Goal: Task Accomplishment & Management: Use online tool/utility

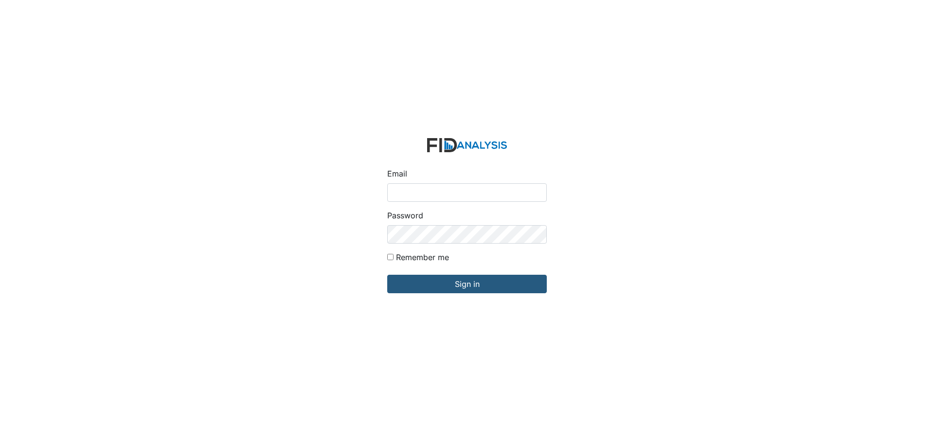
type input "[EMAIL_ADDRESS][DOMAIN_NAME]"
click at [387, 275] on input "Sign in" at bounding box center [467, 284] width 160 height 18
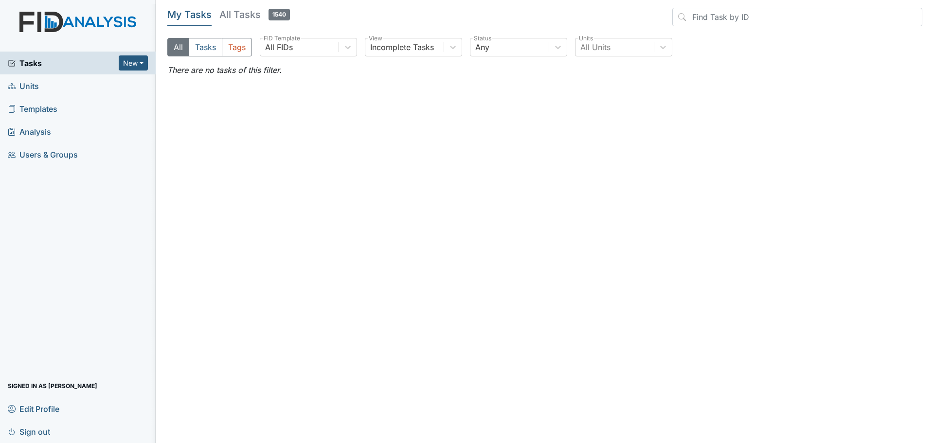
click at [34, 85] on span "Units" at bounding box center [23, 85] width 31 height 15
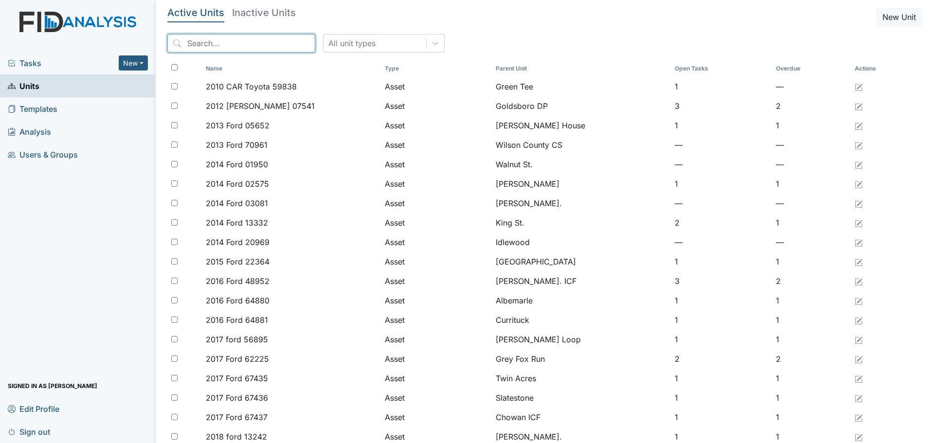
click at [274, 39] on input "search" at bounding box center [241, 43] width 148 height 18
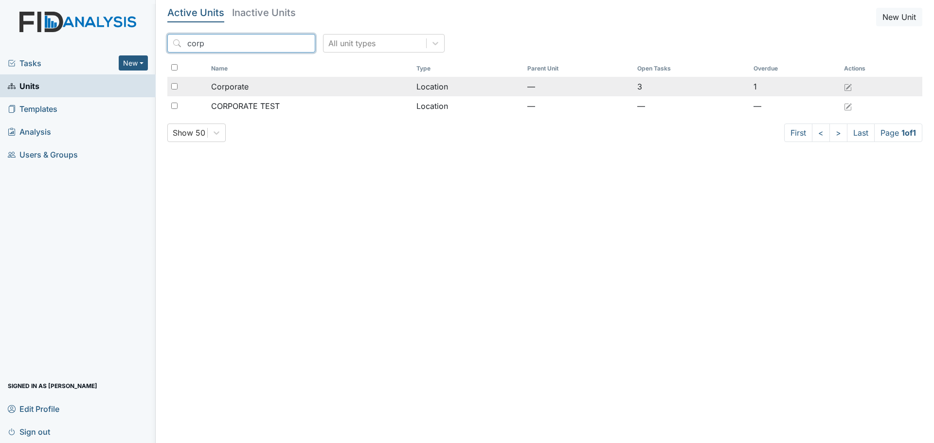
type input "corp"
click at [279, 83] on div "Corporate" at bounding box center [310, 87] width 198 height 12
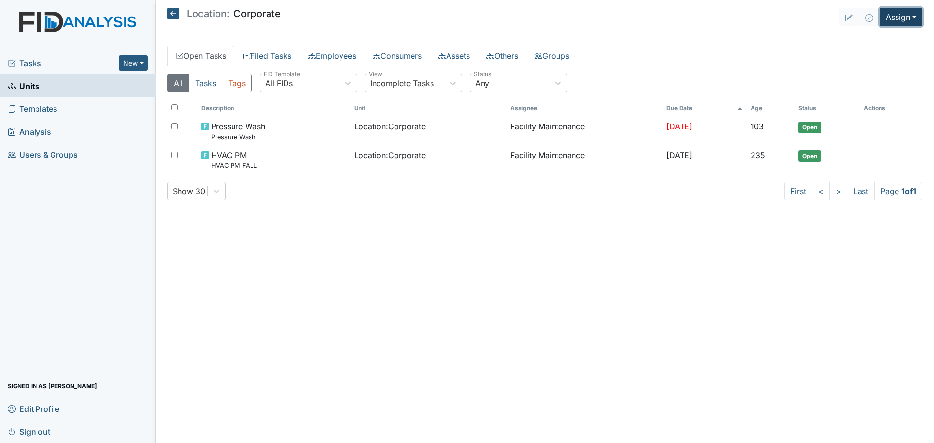
click at [893, 16] on button "Assign" at bounding box center [901, 17] width 43 height 18
click at [882, 56] on link "Assign Inspection" at bounding box center [878, 55] width 88 height 16
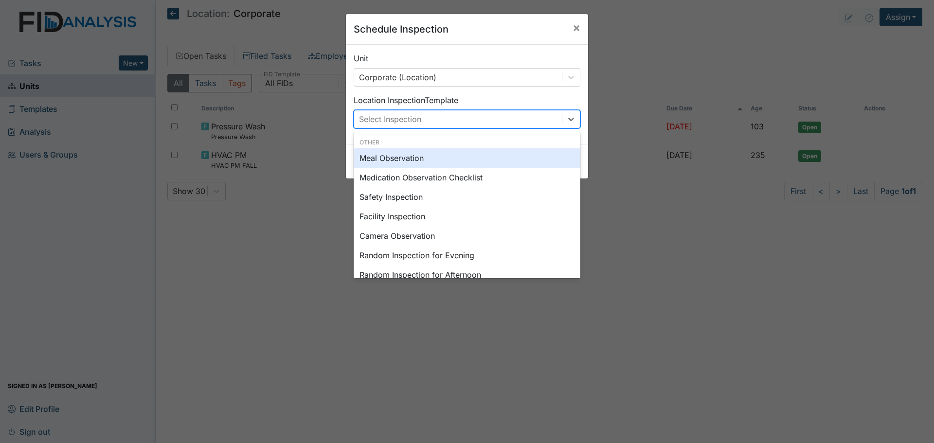
click at [534, 125] on div "Select Inspection" at bounding box center [458, 119] width 208 height 18
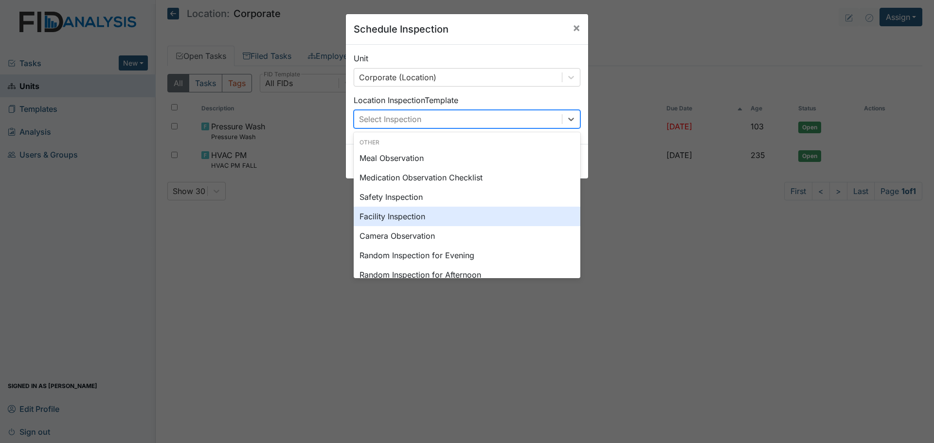
scroll to position [97, 0]
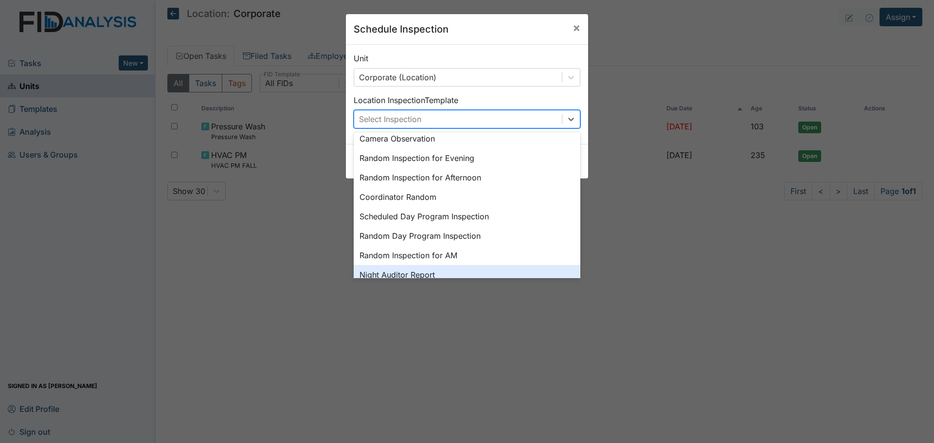
click at [450, 269] on div "Night Auditor Report" at bounding box center [467, 274] width 227 height 19
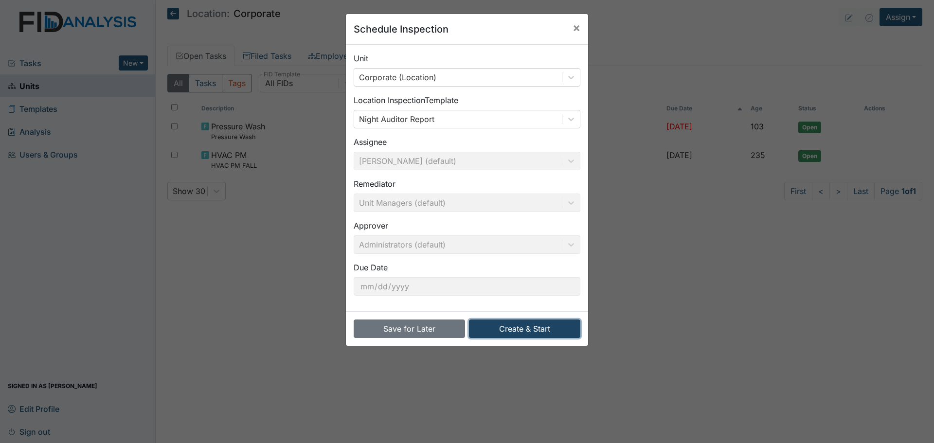
click at [518, 331] on button "Create & Start" at bounding box center [524, 329] width 111 height 18
